Goal: Check status: Check status

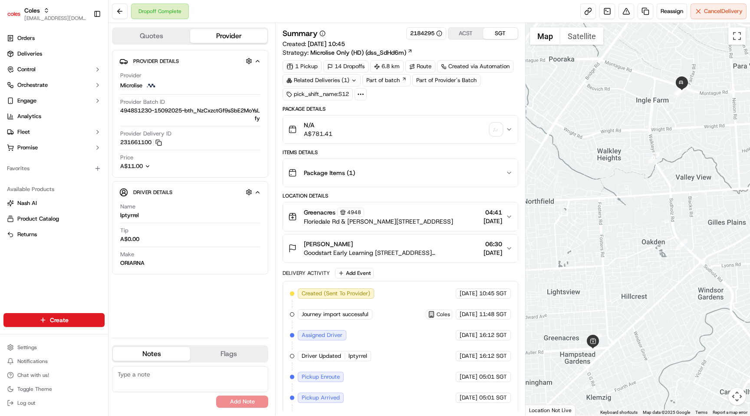
click at [361, 96] on icon at bounding box center [361, 94] width 8 height 8
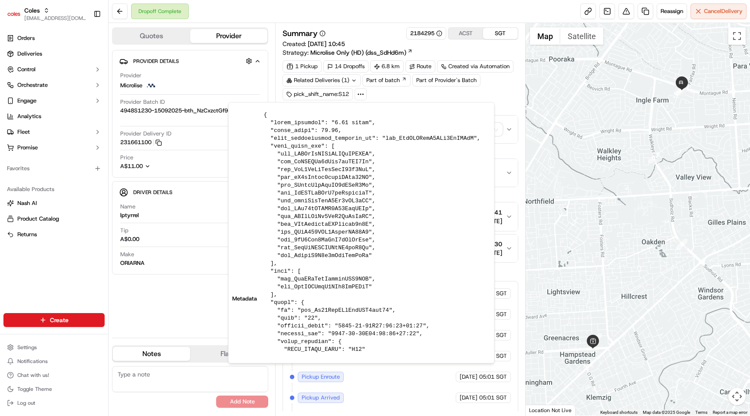
click at [361, 96] on icon at bounding box center [361, 94] width 8 height 8
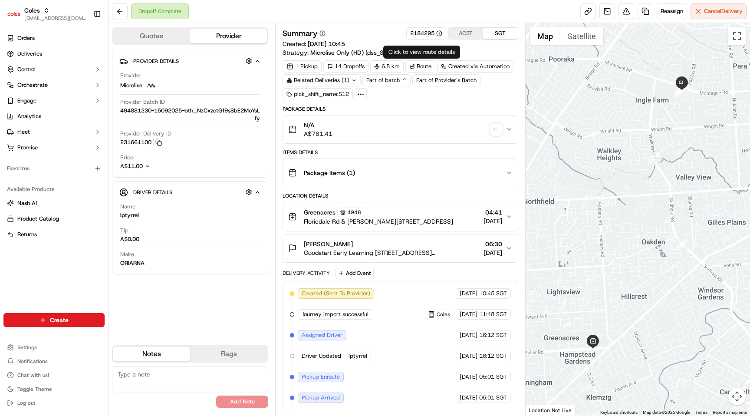
click at [423, 69] on div "Route" at bounding box center [421, 66] width 30 height 12
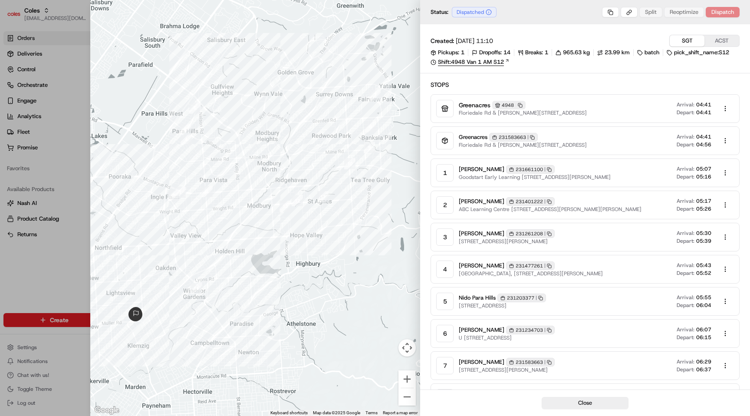
click at [471, 63] on link "Shift: 4948 Van 1 AM S12" at bounding box center [585, 62] width 309 height 8
click at [729, 175] on body "Coles maksim@usenash.com Toggle Sidebar Orders Deliveries Control Orchestrate E…" at bounding box center [375, 208] width 750 height 416
click at [708, 193] on div "View" at bounding box center [709, 191] width 77 height 13
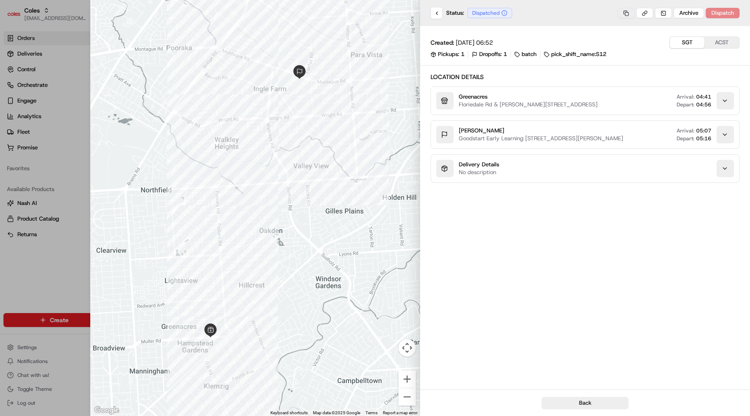
click at [626, 15] on button at bounding box center [626, 13] width 17 height 10
click at [631, 9] on button at bounding box center [626, 13] width 17 height 10
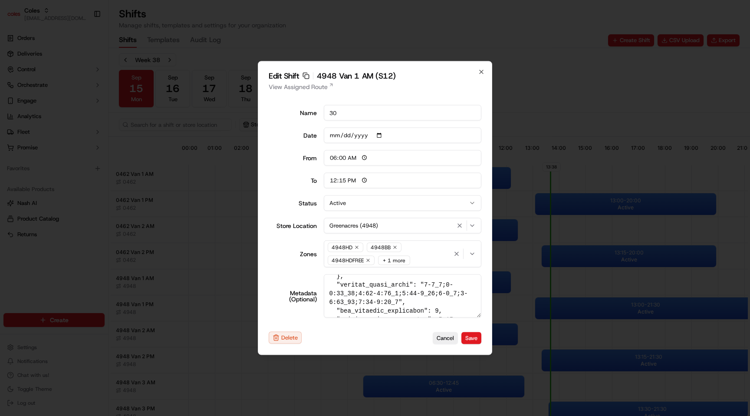
scroll to position [379, 0]
